Goal: Transaction & Acquisition: Purchase product/service

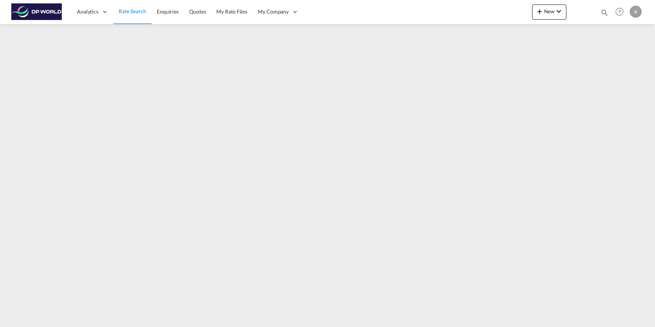
click at [133, 10] on span "Rate Search" at bounding box center [133, 11] width 28 height 6
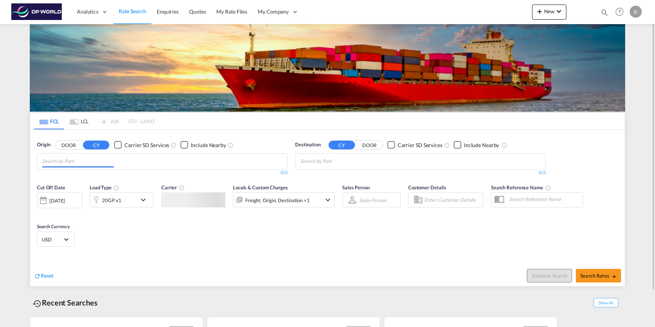
click at [92, 161] on input "Chips input." at bounding box center [78, 161] width 72 height 12
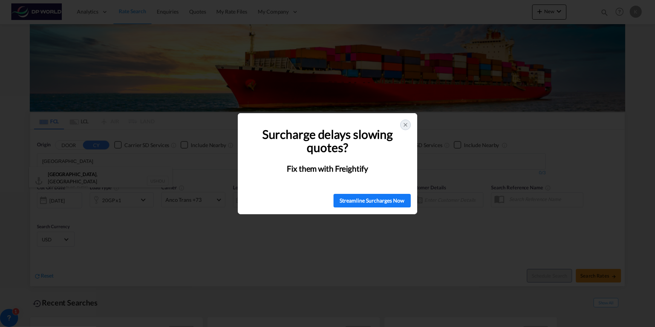
type input "houston"
click at [407, 125] on icon at bounding box center [406, 125] width 6 height 6
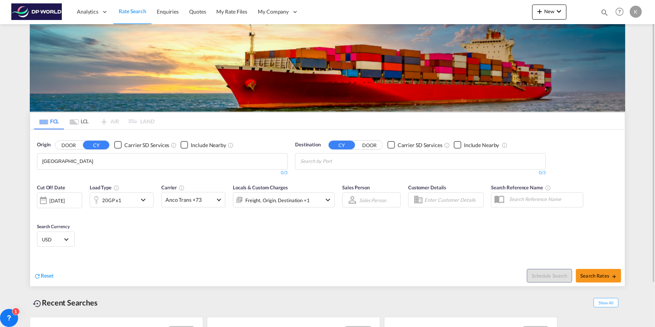
click at [109, 162] on body "Analytics Dashboard Rate Search Enquiries Quotes My Rate Files My Company" at bounding box center [327, 163] width 655 height 327
click at [81, 178] on div "Houston , TX United States USHOU" at bounding box center [100, 180] width 143 height 27
click at [425, 162] on md-chips at bounding box center [421, 161] width 250 height 16
click at [377, 160] on body "Analytics Dashboard Rate Search Enquiries Quotes My Rate Files My Company" at bounding box center [327, 163] width 655 height 327
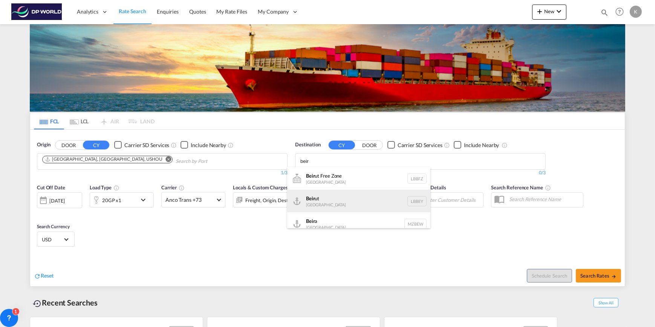
type input "beir"
click at [358, 203] on div "Beir ut Lebanon LBBEY" at bounding box center [358, 201] width 143 height 23
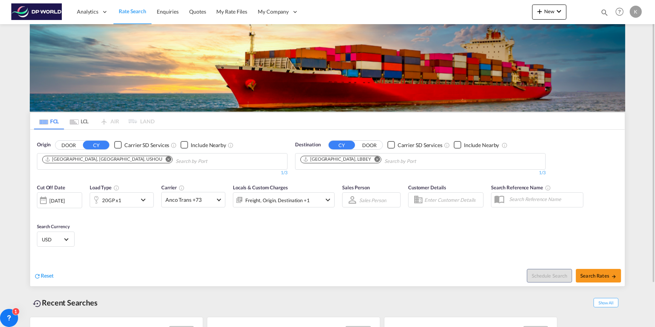
click at [112, 203] on div "20GP x1" at bounding box center [111, 200] width 19 height 11
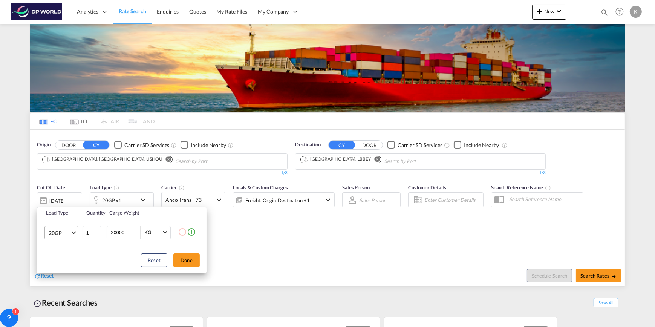
click at [63, 234] on span "20GP" at bounding box center [60, 233] width 22 height 8
click at [64, 255] on md-option "40GP" at bounding box center [67, 251] width 51 height 18
click at [69, 236] on span "40GP" at bounding box center [60, 233] width 22 height 8
click at [66, 254] on md-option "40HC" at bounding box center [67, 251] width 51 height 18
click at [188, 258] on button "Done" at bounding box center [186, 260] width 26 height 14
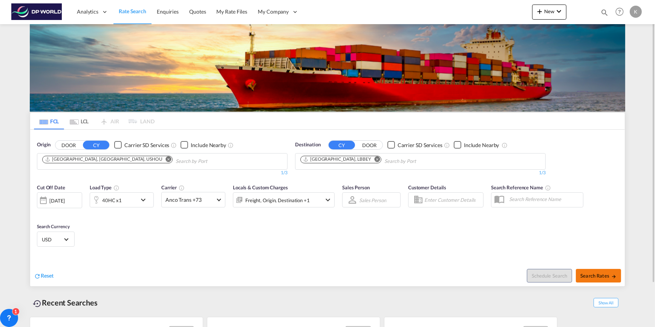
click at [586, 274] on span "Search Rates" at bounding box center [599, 276] width 36 height 6
type input "USHOU to LBBEY / 12 Aug 2025"
